Goal: Task Accomplishment & Management: Manage account settings

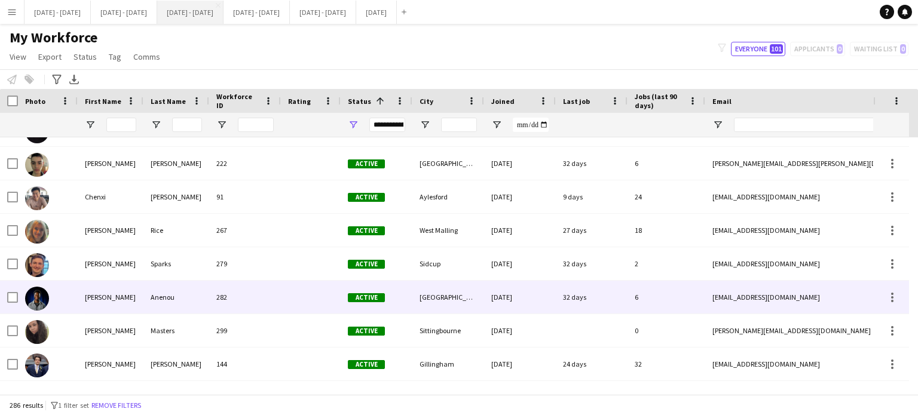
scroll to position [598, 0]
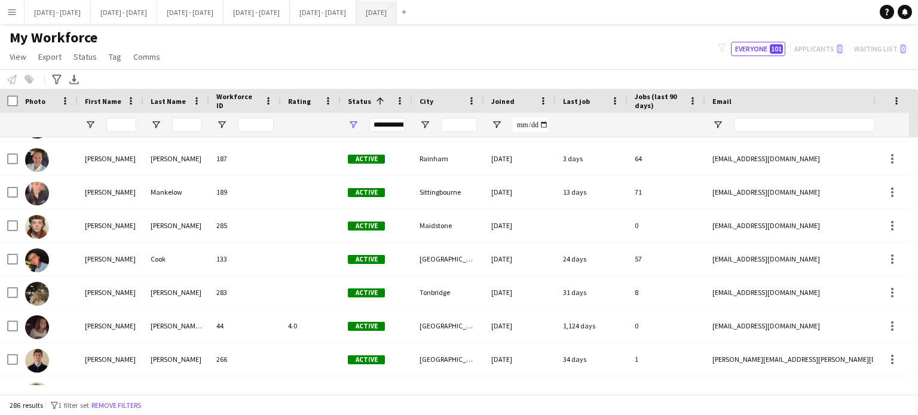
click at [397, 19] on button "[DATE] Close" at bounding box center [376, 12] width 41 height 23
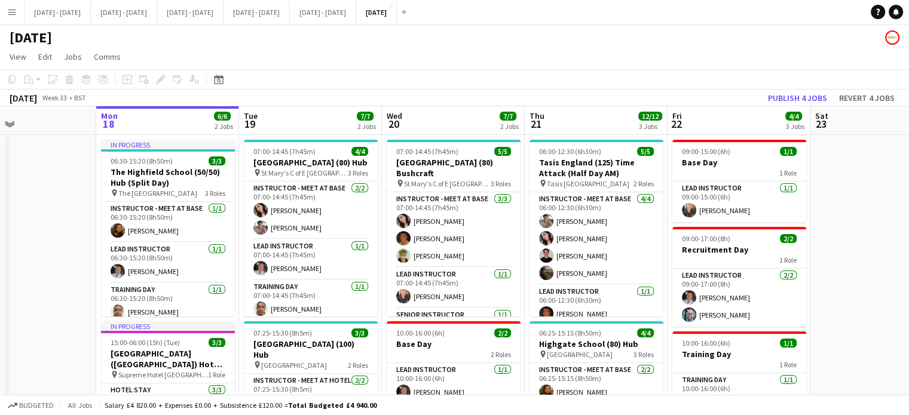
click at [298, 120] on app-board-header-date "Tue 19 7/7 2 Jobs" at bounding box center [310, 120] width 143 height 29
click at [480, 133] on app-board-header-date "Wed 20 7/7 2 Jobs" at bounding box center [453, 120] width 143 height 29
click at [14, 13] on app-icon "Menu" at bounding box center [12, 12] width 10 height 10
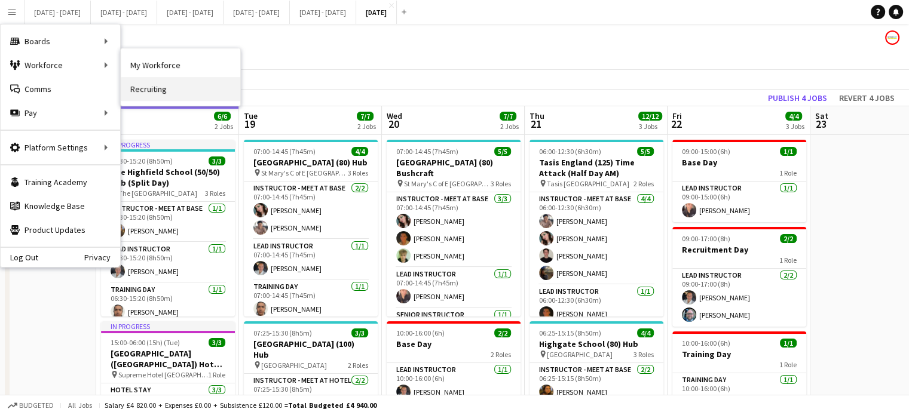
click at [151, 85] on link "Recruiting" at bounding box center [181, 89] width 120 height 24
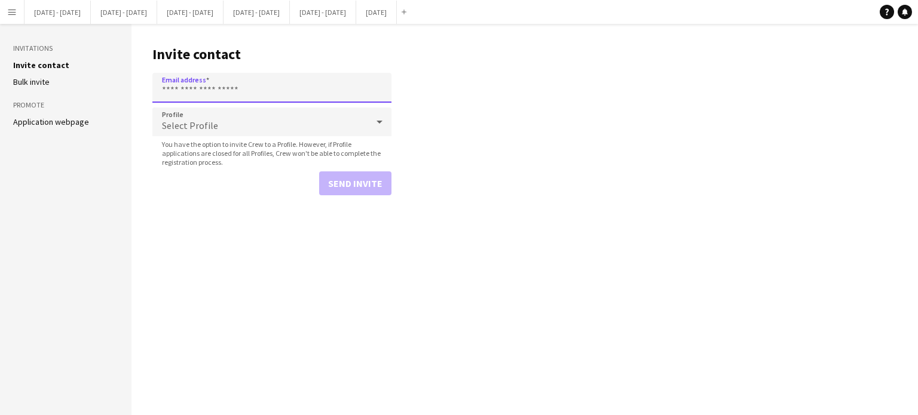
click at [224, 93] on input "Email address" at bounding box center [271, 88] width 239 height 30
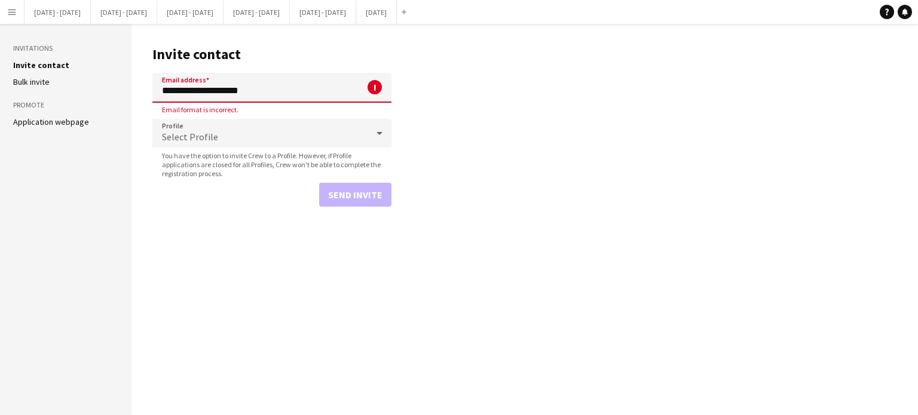
click at [227, 93] on input "**********" at bounding box center [271, 88] width 239 height 30
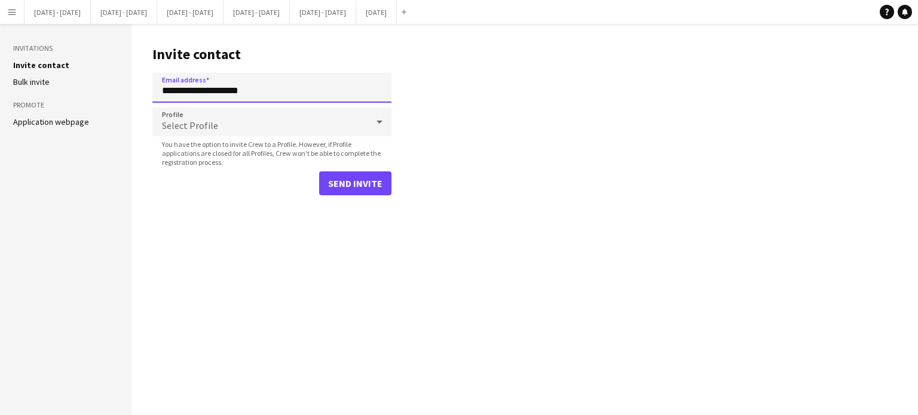
type input "**********"
click at [332, 117] on div "Select Profile" at bounding box center [259, 122] width 215 height 29
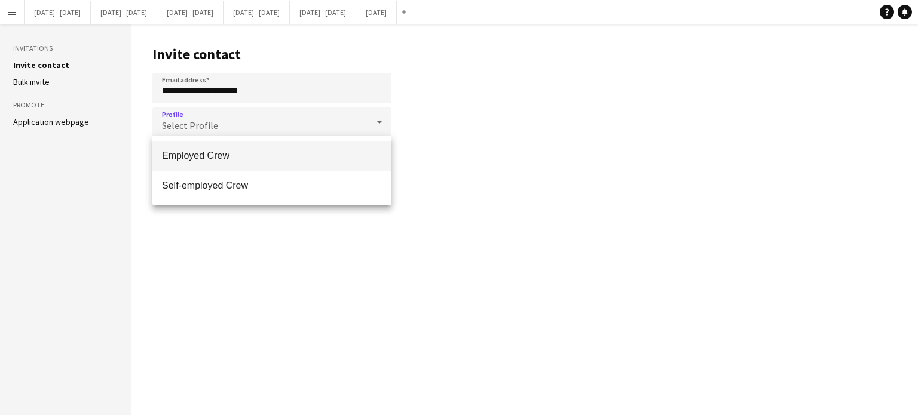
click at [219, 152] on span "Employed Crew" at bounding box center [272, 155] width 220 height 11
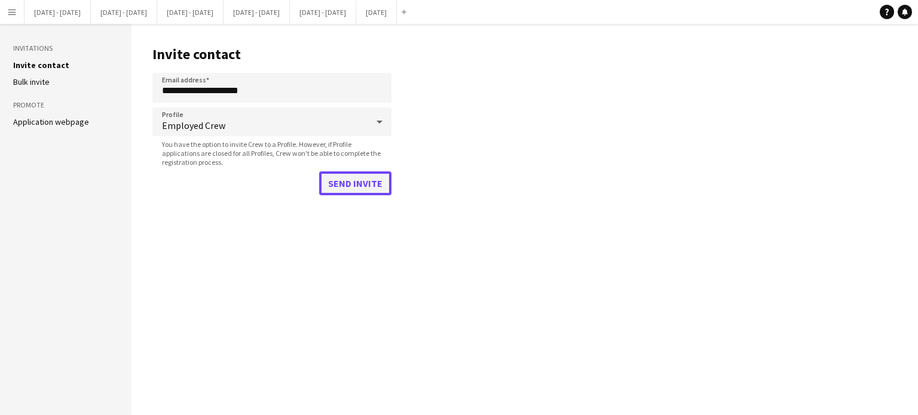
click at [351, 183] on button "Send invite" at bounding box center [355, 184] width 72 height 24
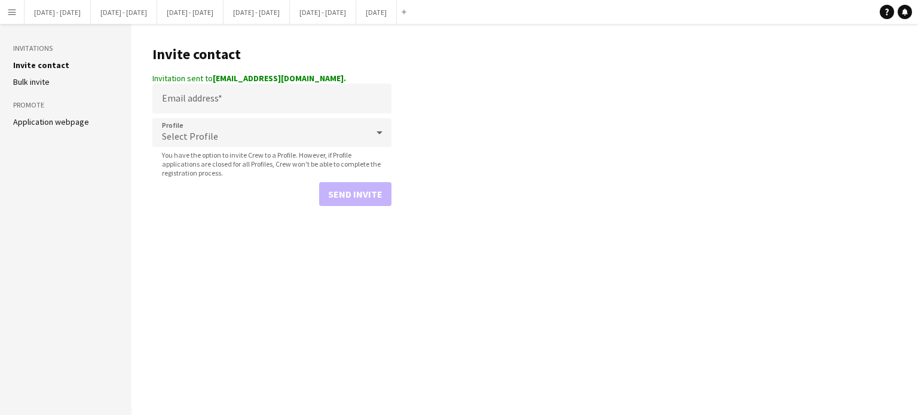
click at [18, 14] on button "Menu" at bounding box center [12, 12] width 24 height 24
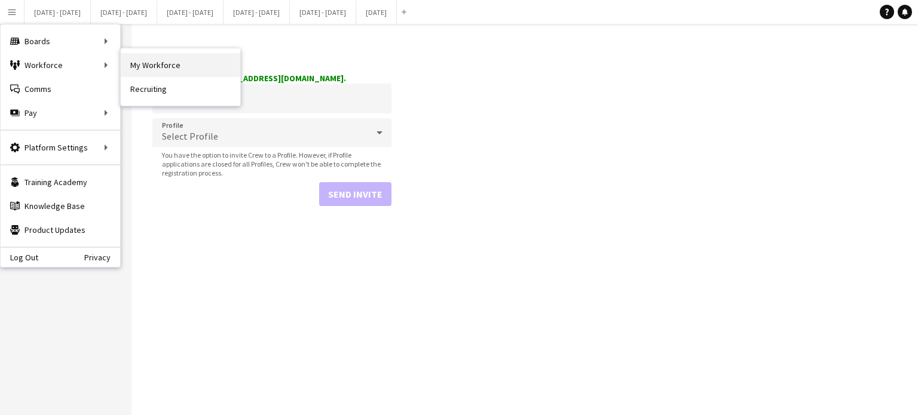
click at [124, 57] on link "My Workforce" at bounding box center [181, 65] width 120 height 24
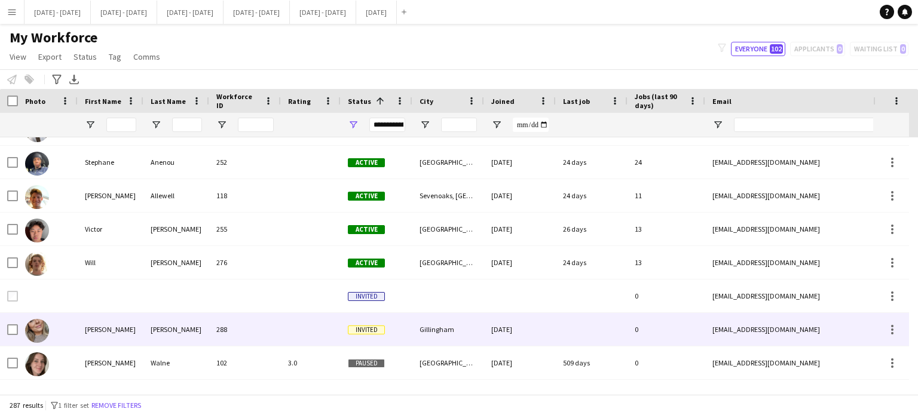
scroll to position [2167, 0]
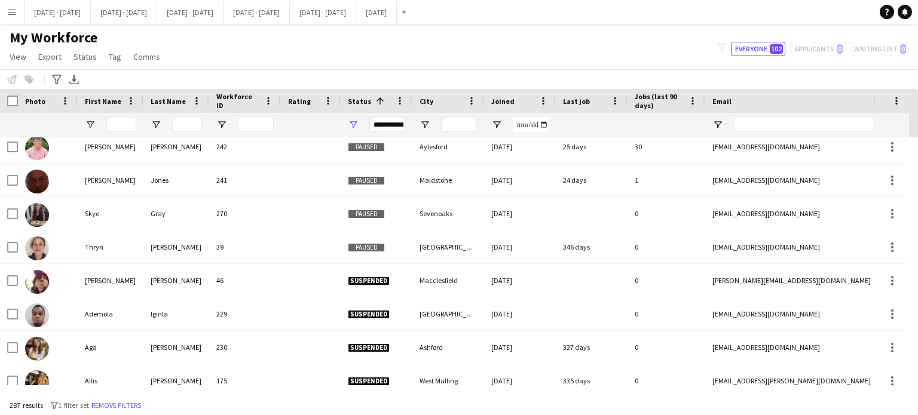
click at [400, 125] on div "**********" at bounding box center [387, 125] width 36 height 14
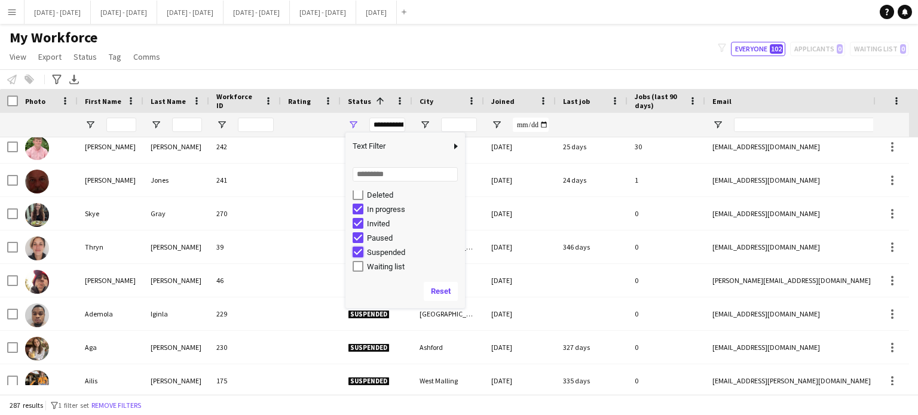
type input "**********"
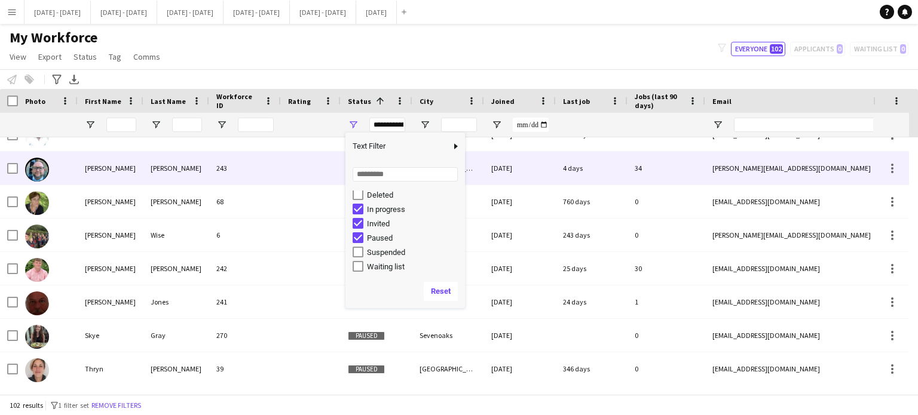
click at [297, 155] on div at bounding box center [311, 168] width 60 height 33
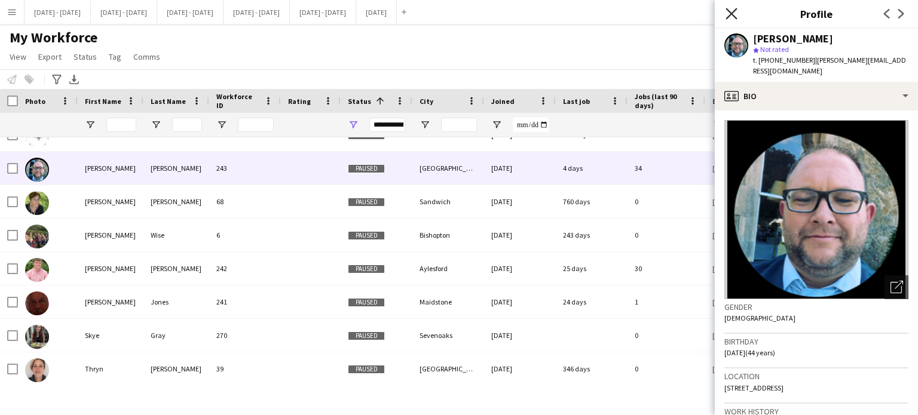
click at [733, 14] on icon "Close pop-in" at bounding box center [731, 13] width 11 height 11
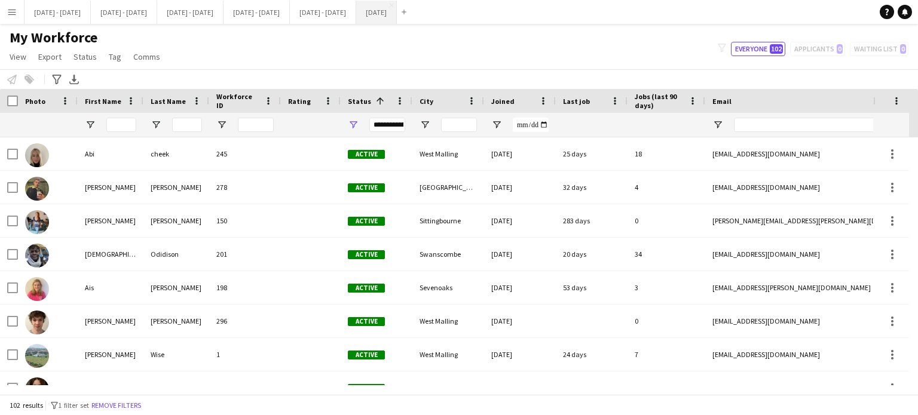
click at [397, 9] on button "[DATE] Close" at bounding box center [376, 12] width 41 height 23
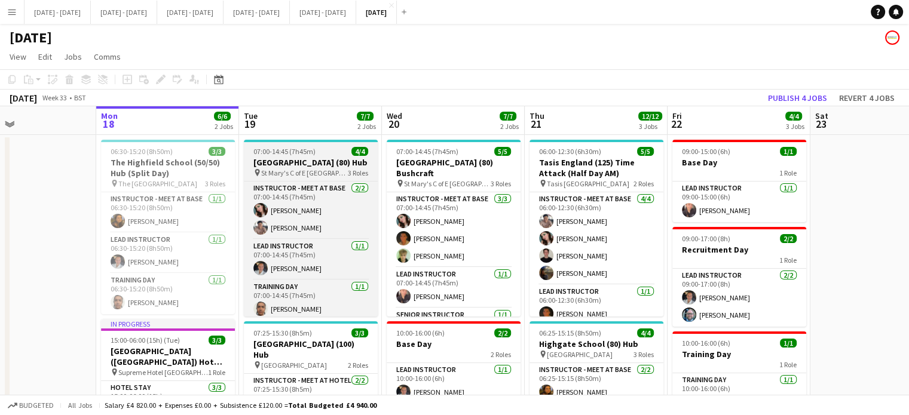
click at [313, 165] on h3 "[GEOGRAPHIC_DATA] (80) Hub" at bounding box center [311, 162] width 134 height 11
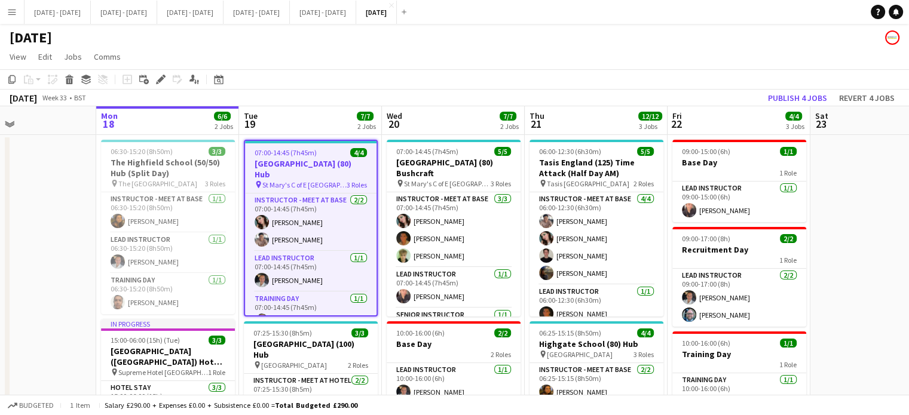
click at [427, 128] on app-board-header-date "Wed 20 7/7 2 Jobs" at bounding box center [453, 120] width 143 height 29
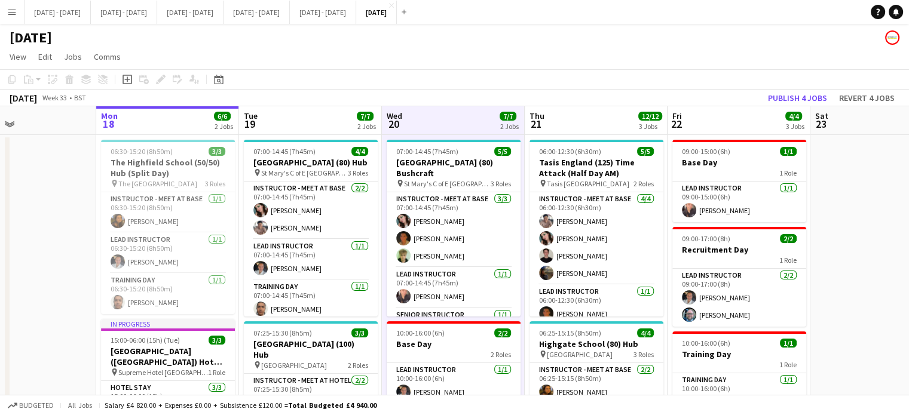
click at [323, 119] on app-board-header-date "Tue 19 7/7 2 Jobs" at bounding box center [310, 120] width 143 height 29
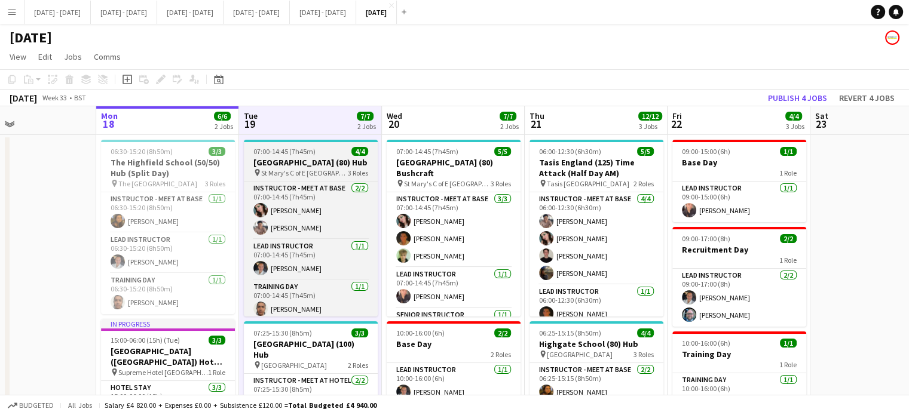
click at [282, 173] on span "St Mary's C of E [GEOGRAPHIC_DATA]" at bounding box center [304, 173] width 87 height 9
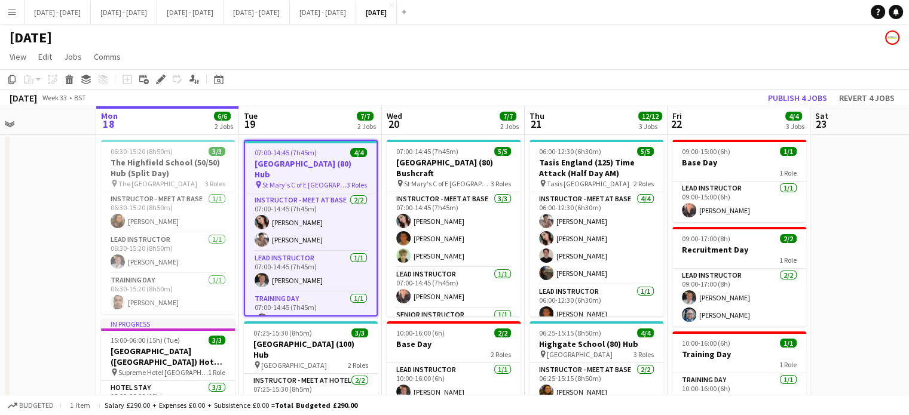
click at [429, 121] on app-board-header-date "Wed 20 7/7 2 Jobs" at bounding box center [453, 120] width 143 height 29
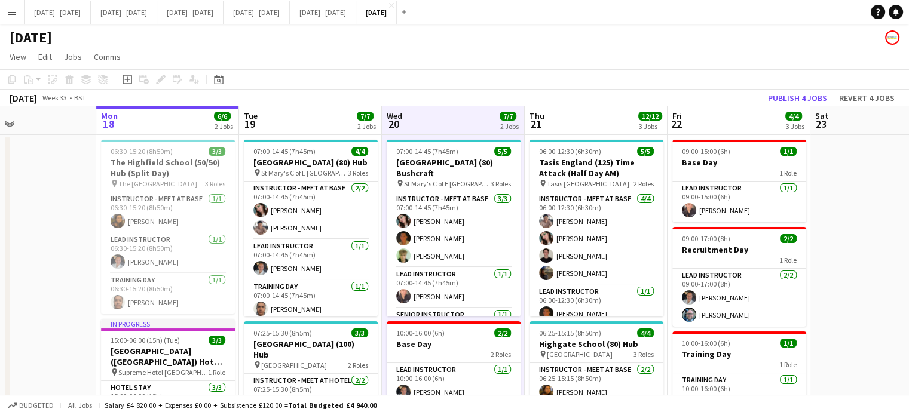
click at [559, 124] on app-board-header-date "Thu 21 12/12 3 Jobs" at bounding box center [596, 120] width 143 height 29
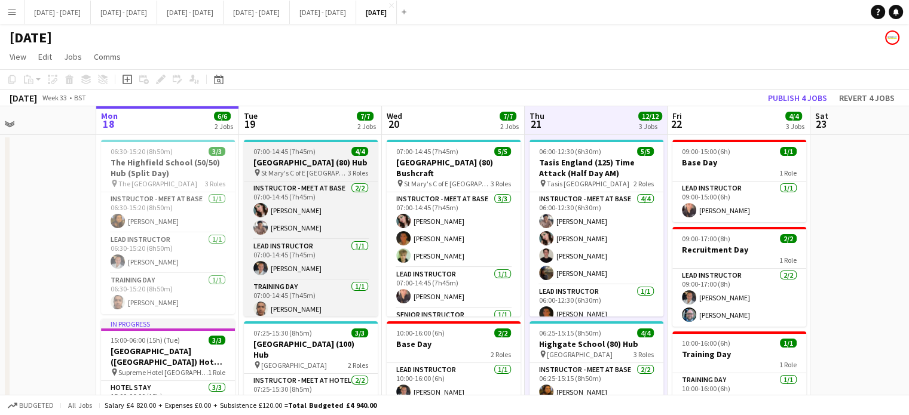
click at [316, 149] on div "07:00-14:45 (7h45m) 4/4" at bounding box center [311, 151] width 134 height 9
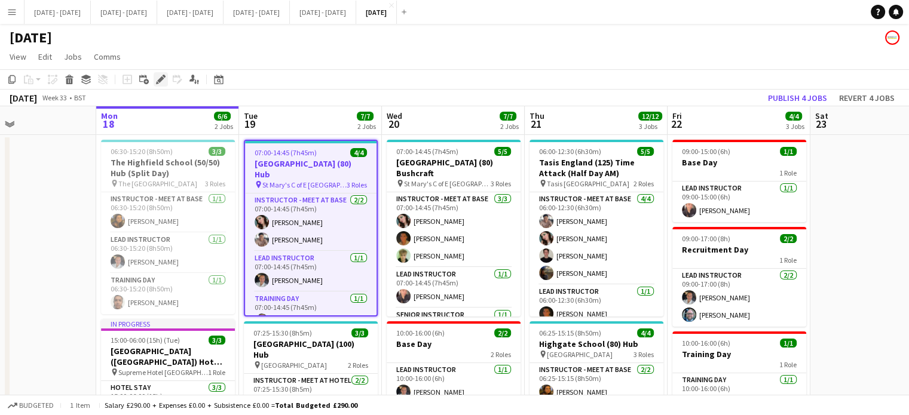
click at [155, 78] on div "Edit" at bounding box center [161, 79] width 14 height 14
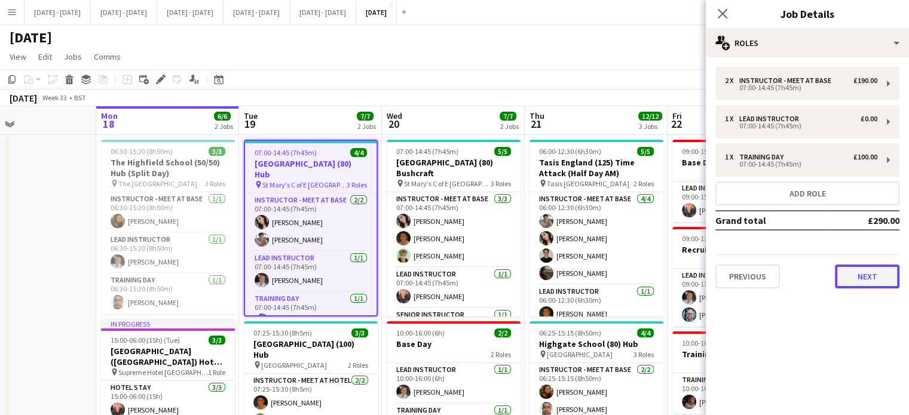
click at [889, 279] on button "Next" at bounding box center [867, 277] width 65 height 24
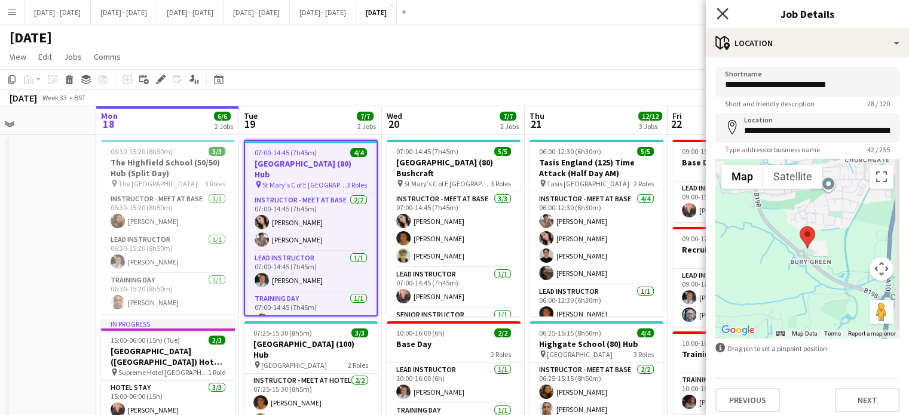
click at [721, 10] on icon "Close pop-in" at bounding box center [722, 13] width 11 height 11
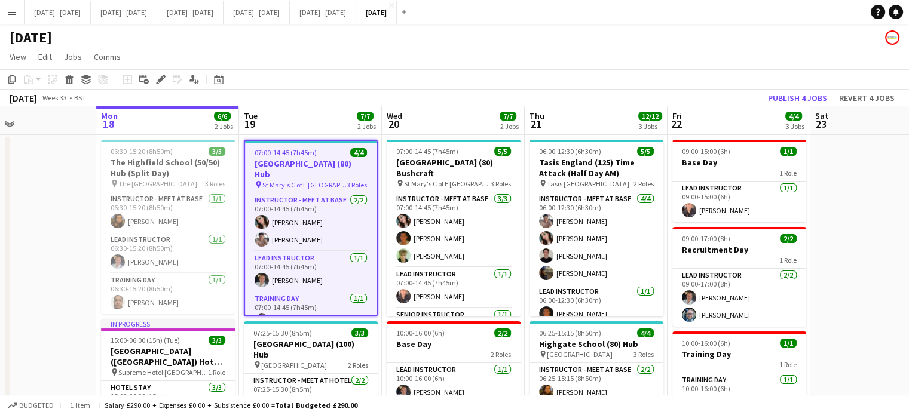
click at [14, 13] on app-icon "Menu" at bounding box center [12, 12] width 10 height 10
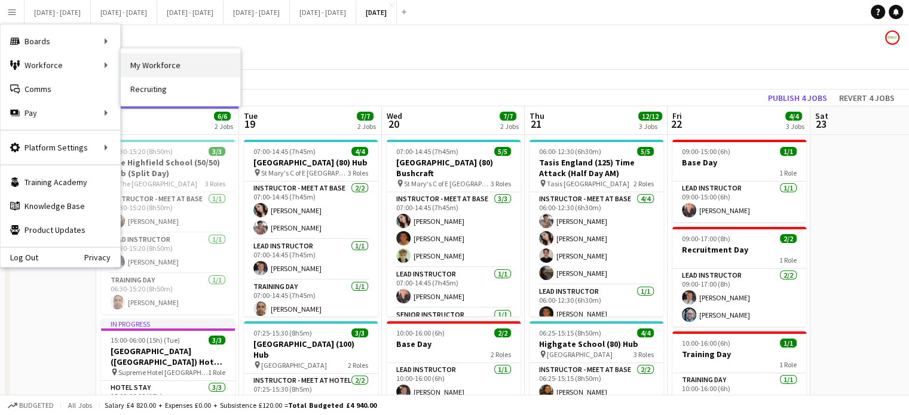
click at [185, 66] on link "My Workforce" at bounding box center [181, 65] width 120 height 24
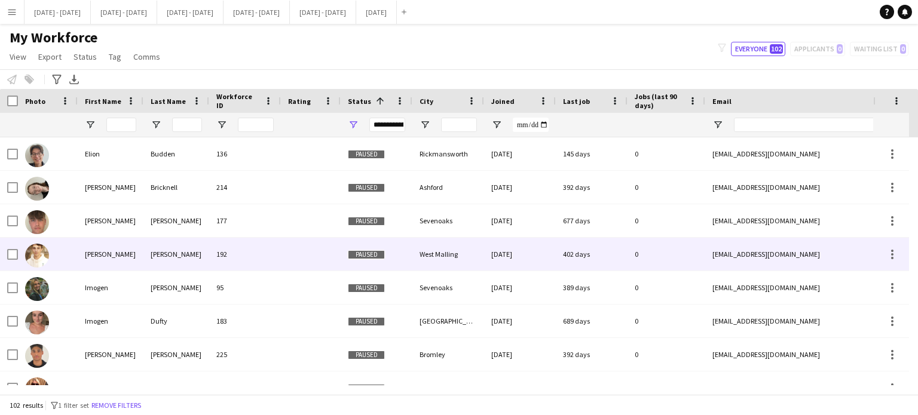
scroll to position [2393, 0]
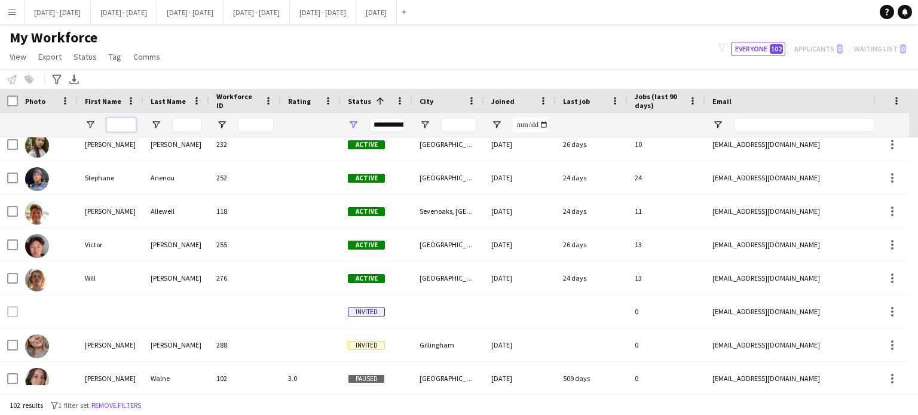
click at [112, 125] on input "First Name Filter Input" at bounding box center [121, 125] width 30 height 14
type input "*"
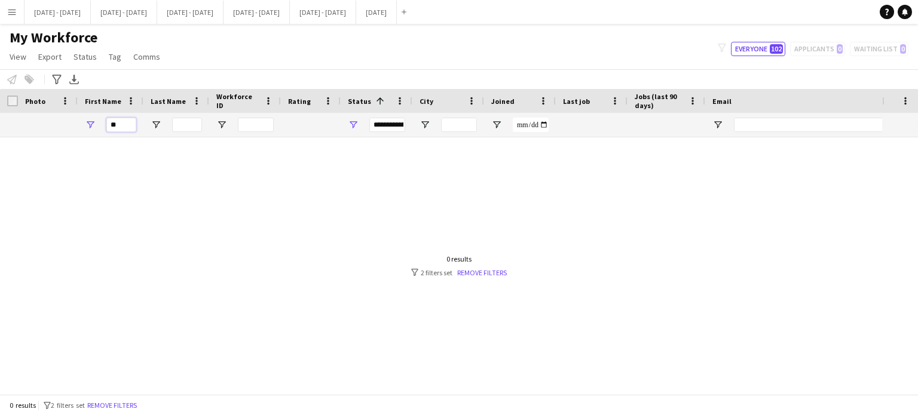
type input "*"
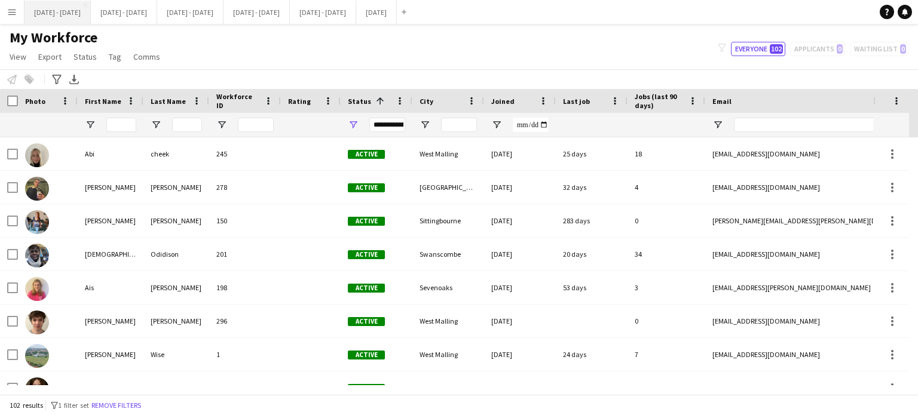
click at [48, 5] on button "[DATE] - [DATE] Close" at bounding box center [58, 12] width 66 height 23
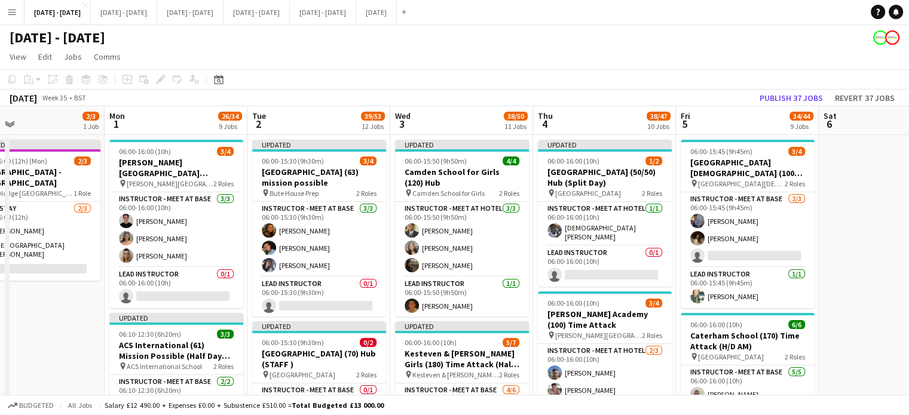
scroll to position [0, 325]
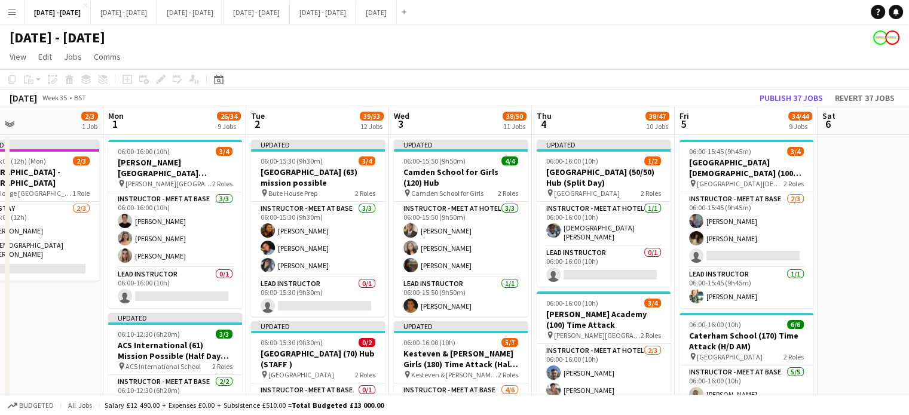
drag, startPoint x: 111, startPoint y: 319, endPoint x: 48, endPoint y: 333, distance: 64.8
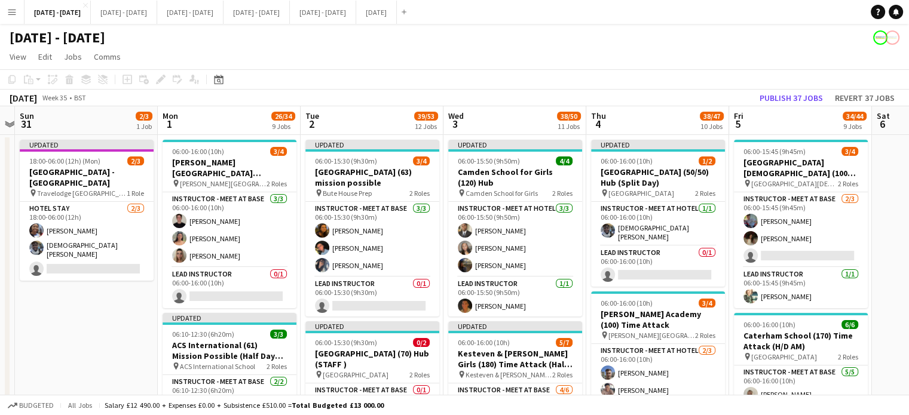
scroll to position [0, 275]
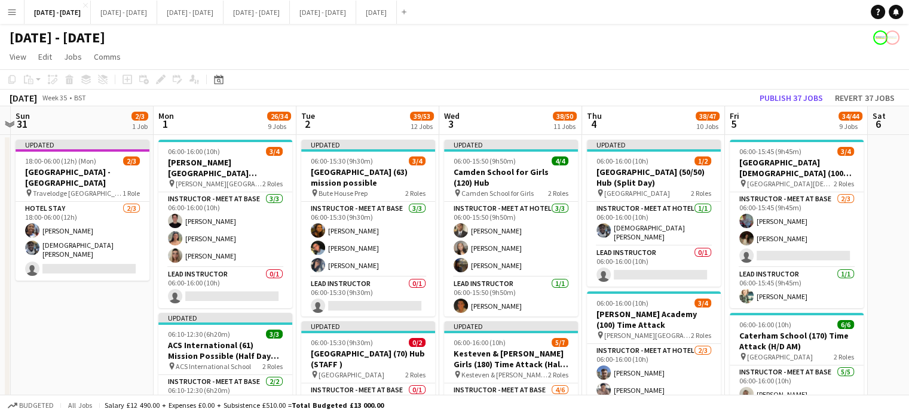
drag, startPoint x: 29, startPoint y: 325, endPoint x: 80, endPoint y: 327, distance: 50.8
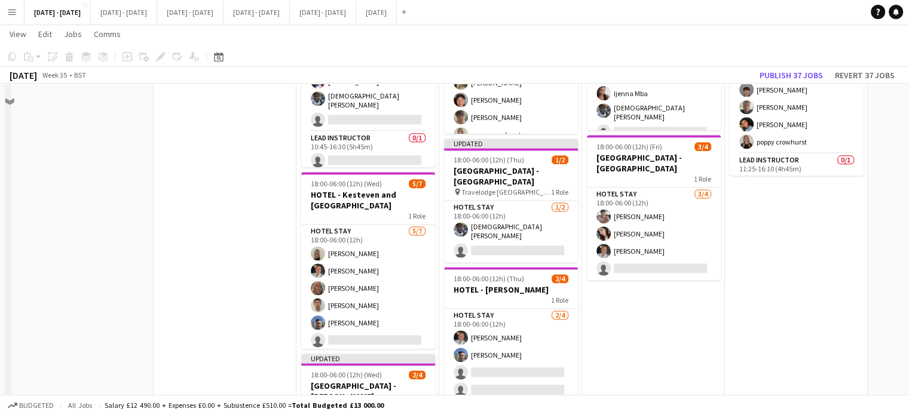
scroll to position [1494, 0]
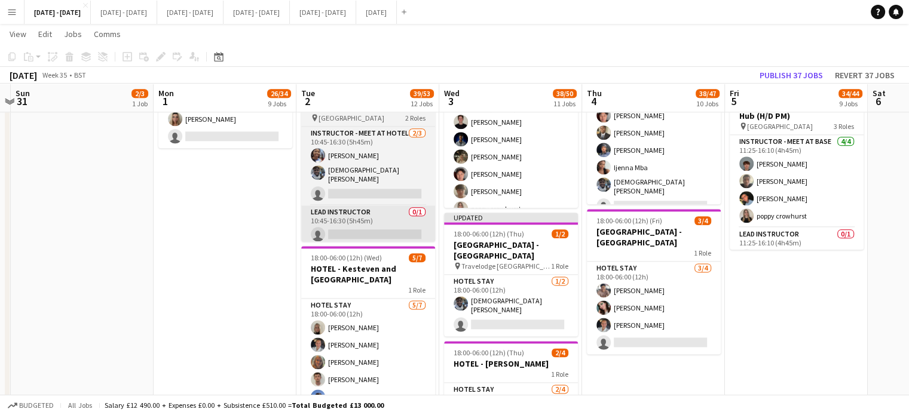
click at [348, 286] on div "1 Role" at bounding box center [368, 290] width 134 height 10
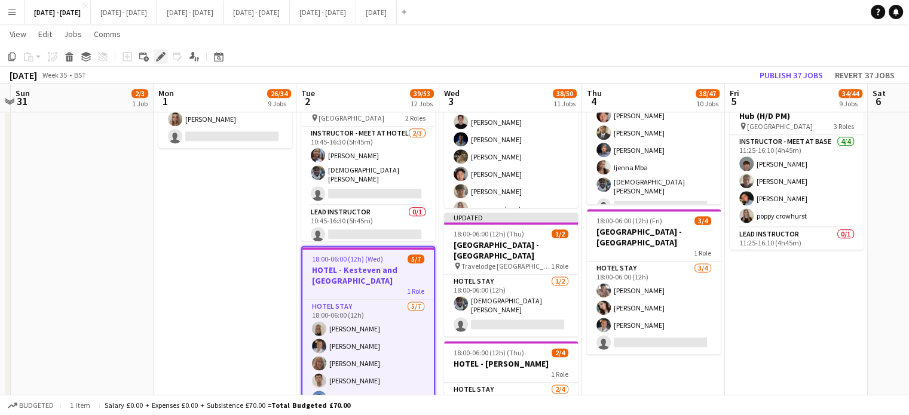
click at [158, 57] on icon at bounding box center [160, 57] width 7 height 7
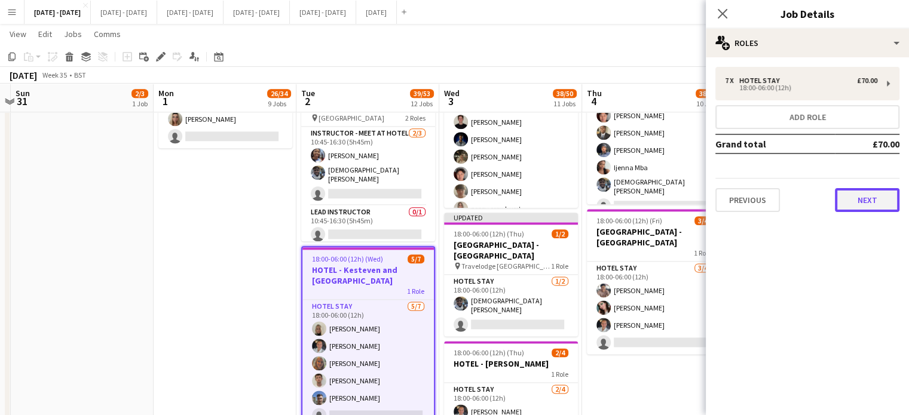
click at [868, 194] on button "Next" at bounding box center [867, 200] width 65 height 24
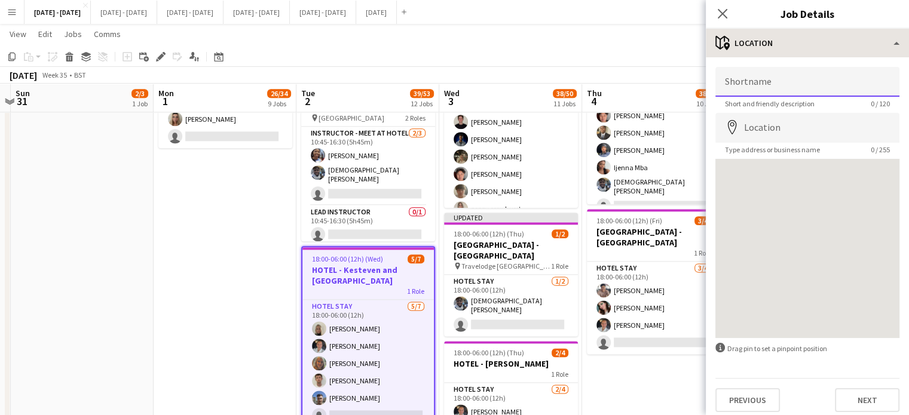
drag, startPoint x: 799, startPoint y: 80, endPoint x: 790, endPoint y: 51, distance: 29.9
click at [799, 80] on input "Shortname" at bounding box center [807, 82] width 184 height 30
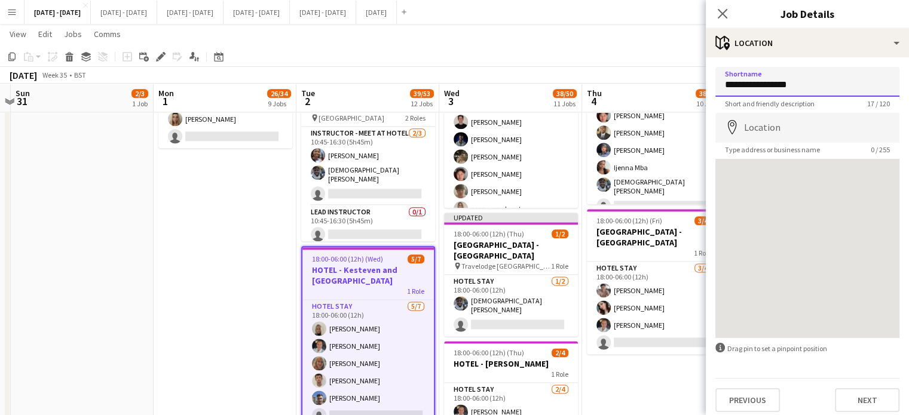
type input "**********"
click at [763, 123] on input "Location" at bounding box center [807, 128] width 184 height 30
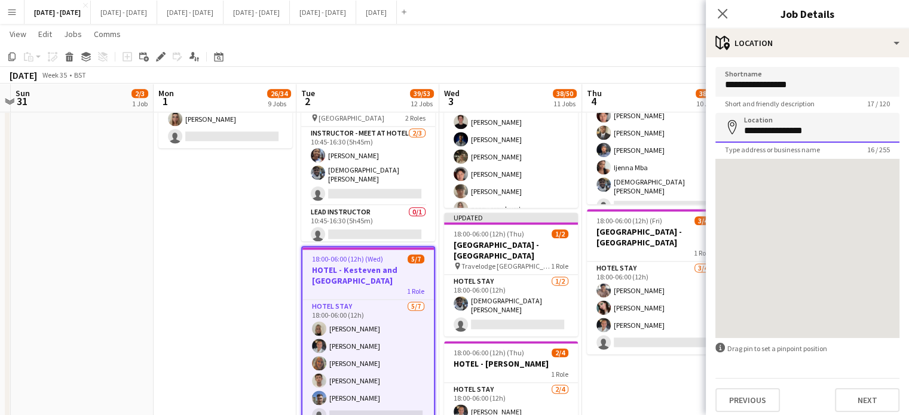
click at [824, 126] on input "**********" at bounding box center [807, 128] width 184 height 30
type input "**********"
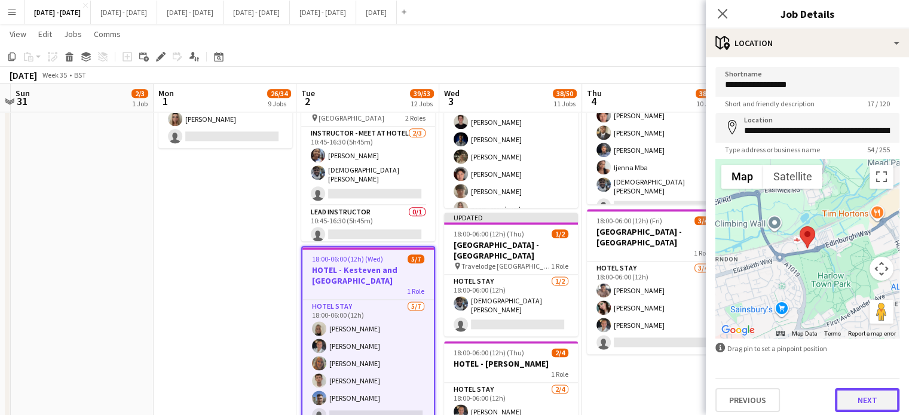
click at [851, 403] on button "Next" at bounding box center [867, 401] width 65 height 24
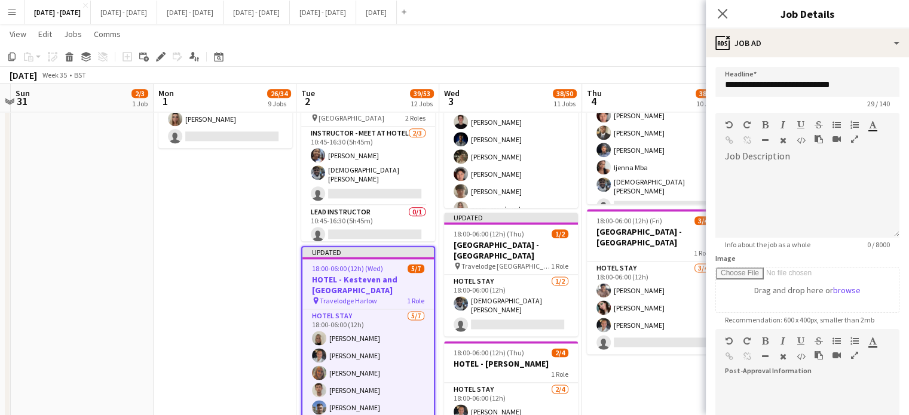
drag, startPoint x: 722, startPoint y: 11, endPoint x: 617, endPoint y: 57, distance: 114.3
click at [722, 11] on icon "Close pop-in" at bounding box center [723, 14] width 10 height 10
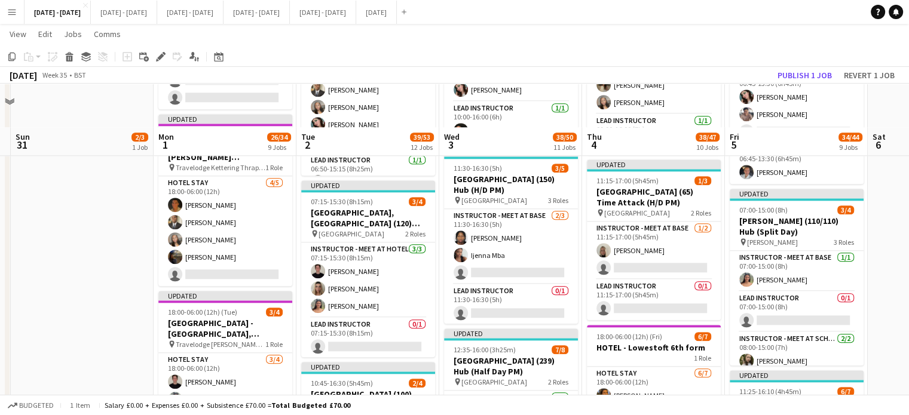
scroll to position [1195, 0]
